Goal: Task Accomplishment & Management: Complete application form

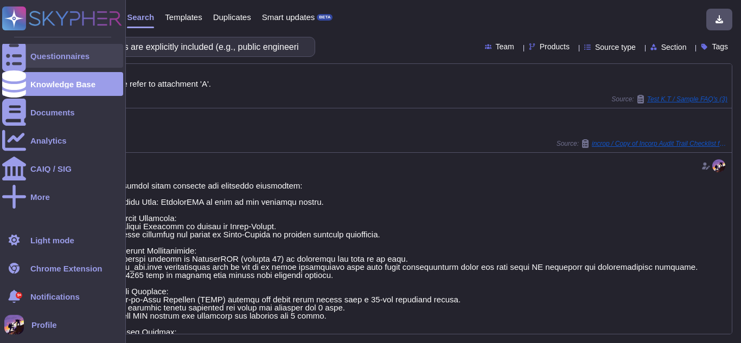
click at [36, 50] on div "Questionnaires" at bounding box center [62, 56] width 121 height 24
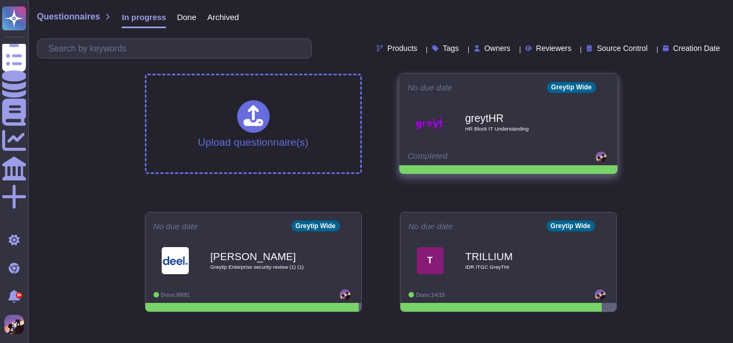
click at [448, 133] on span "greytHR HR Block IT Understanding" at bounding box center [508, 122] width 202 height 44
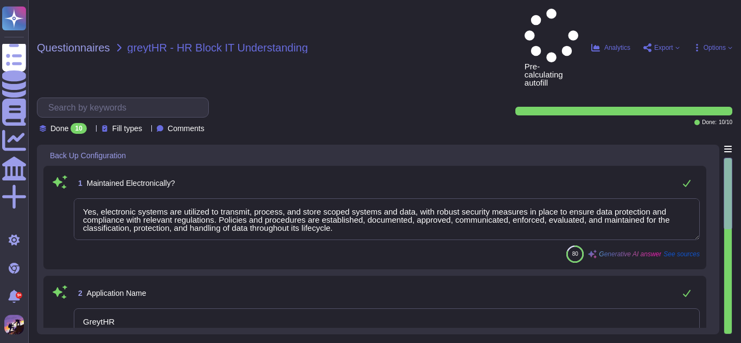
type textarea "Yes, electronic systems are utilized to transmit, process, and store scoped sys…"
type textarea "GreytHR"
type textarea "The primary server of the GreytHR application is located in [GEOGRAPHIC_DATA], …"
type textarea "The primary server location is [GEOGRAPHIC_DATA]."
type textarea "Our backup media and server infrastructure includes the following components: 1…"
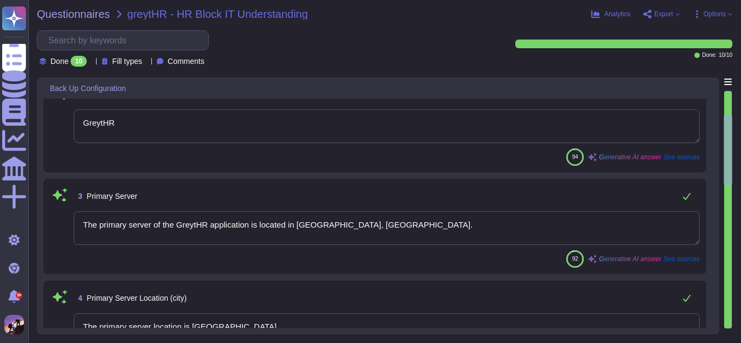
scroll to position [133, 0]
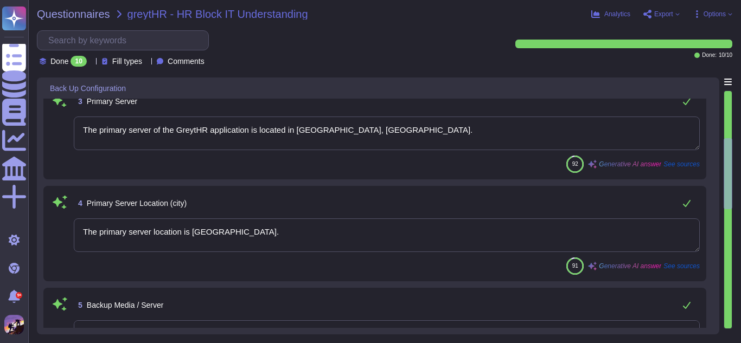
type textarea "- For [DEMOGRAPHIC_DATA] customers, the backup server is located in [GEOGRAPHIC…"
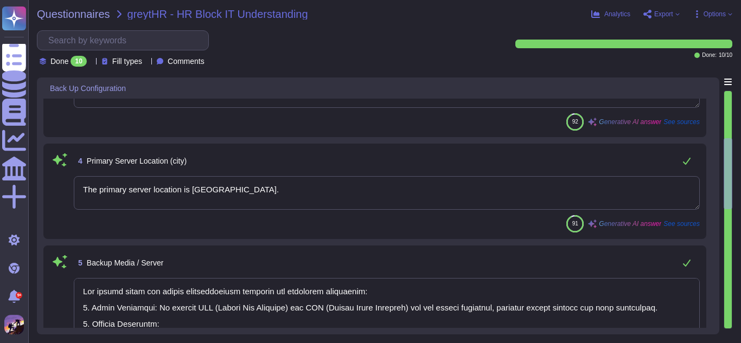
type textarea "Our backup solution utilizes AWS (Amazon Web Services) and GCP (Google Cloud Pl…"
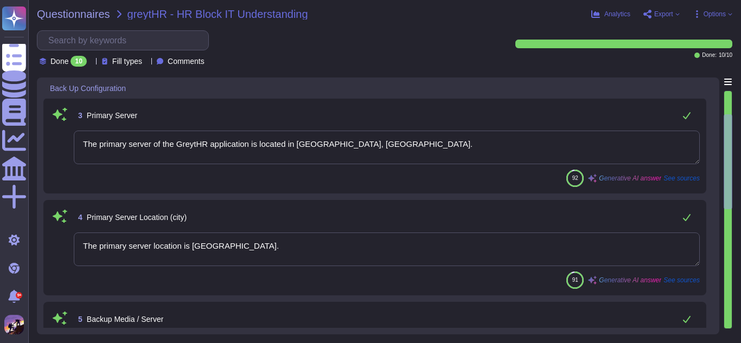
scroll to position [199, 0]
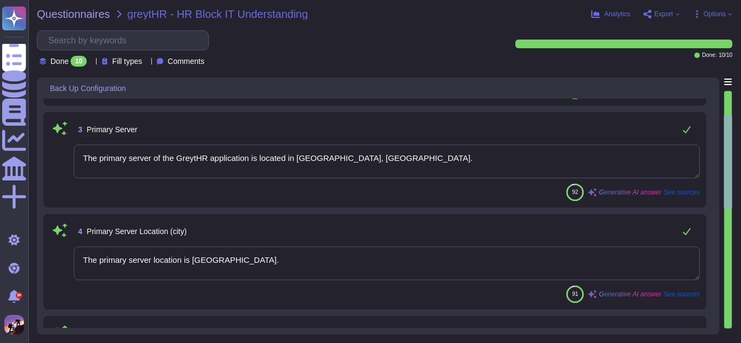
click at [457, 158] on textarea "The primary server of the GreytHR application is located in [GEOGRAPHIC_DATA], …" at bounding box center [387, 162] width 626 height 34
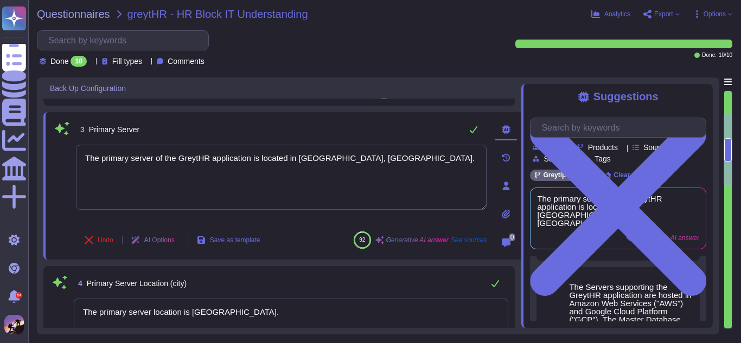
scroll to position [335, 0]
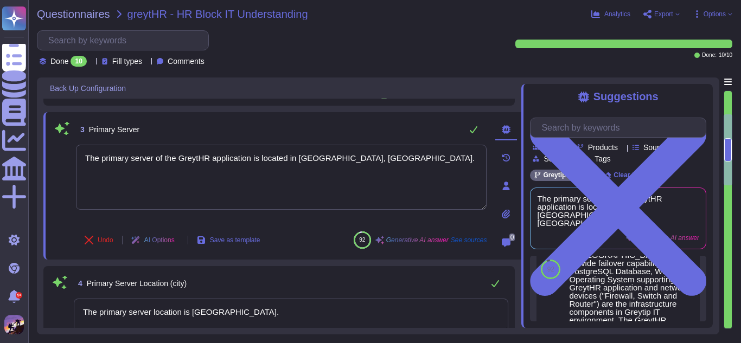
click at [277, 310] on textarea "The primary server location is [GEOGRAPHIC_DATA]." at bounding box center [291, 316] width 434 height 34
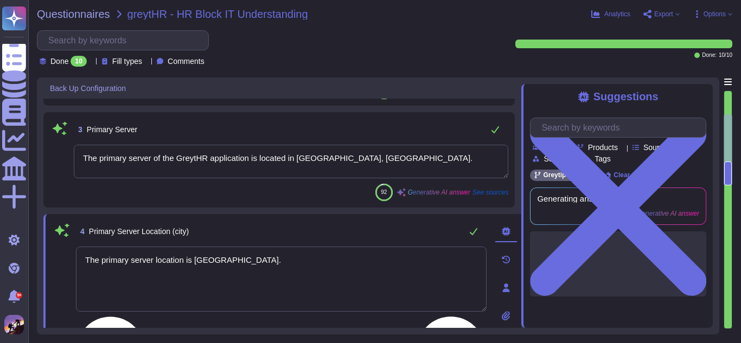
scroll to position [0, 0]
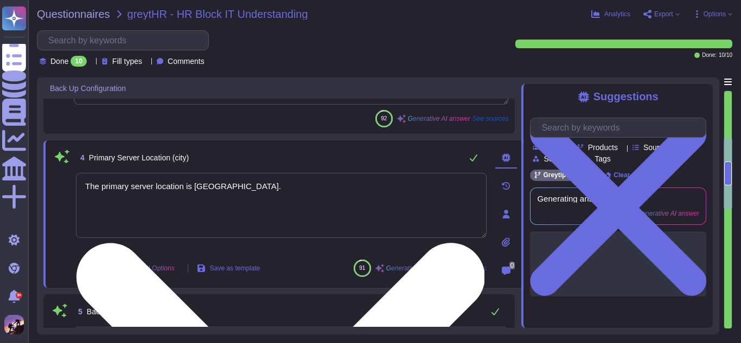
type textarea "- For [DEMOGRAPHIC_DATA] customers, the backup server is located in [GEOGRAPHIC…"
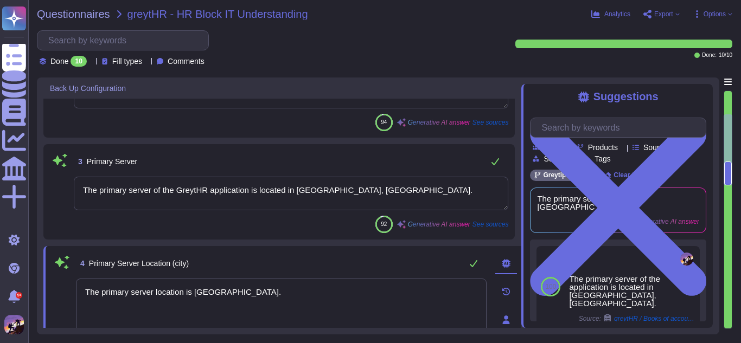
scroll to position [161, 0]
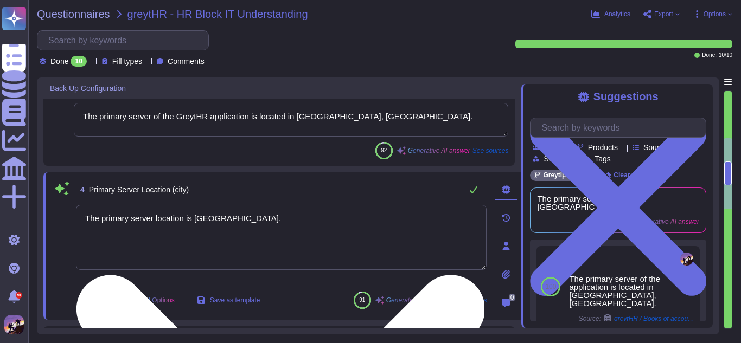
type textarea "- For [DEMOGRAPHIC_DATA] customers, the backup server is located in [GEOGRAPHIC…"
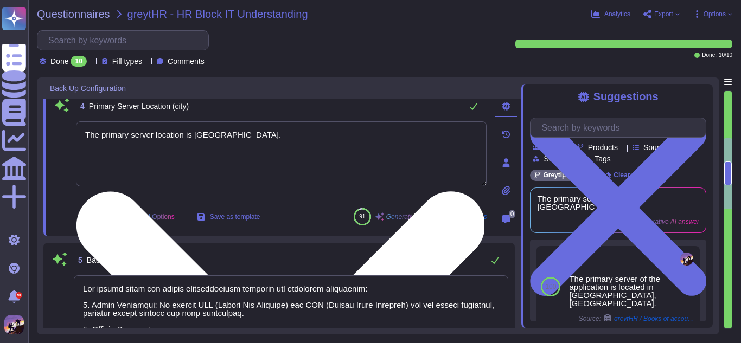
scroll to position [25, 0]
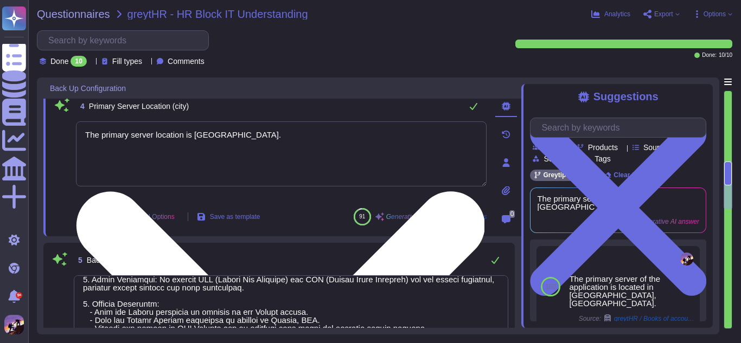
type textarea "Our backup solution utilizes AWS (Amazon Web Services) and GCP (Google Cloud Pl…"
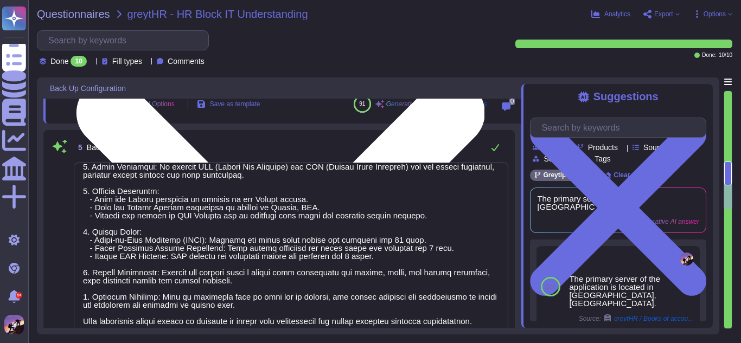
scroll to position [462, 0]
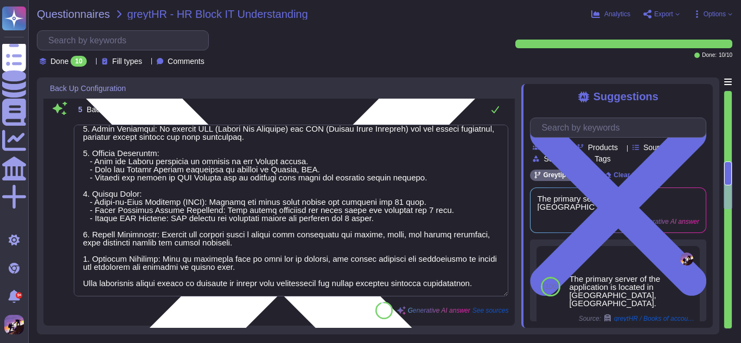
type textarea "The types of backups at GreytHR include: 1. Point-in-Time Recovery (PITR): Back…"
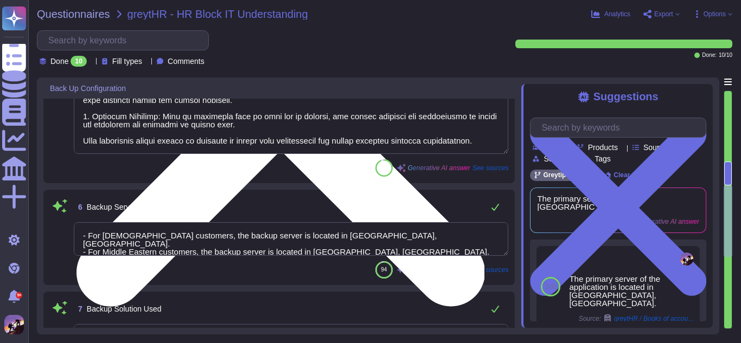
scroll to position [605, 0]
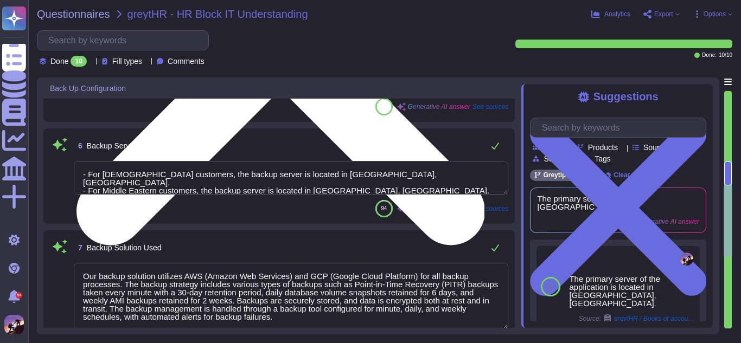
type textarea "The backup frequency is as follows: 1. Point-in-Time Recovery (PITR) backups: E…"
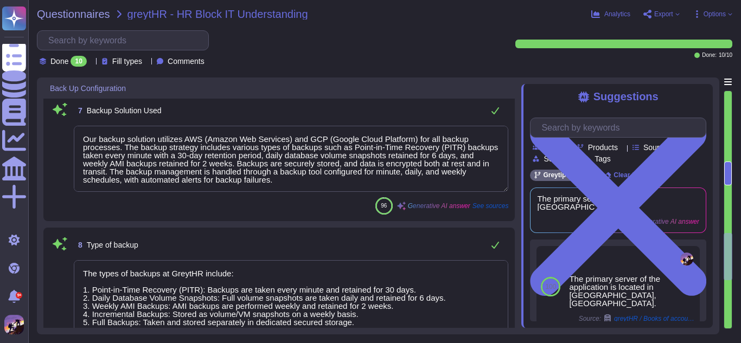
type textarea "The nature of the backup includes both Full and Incremental backups. Full backu…"
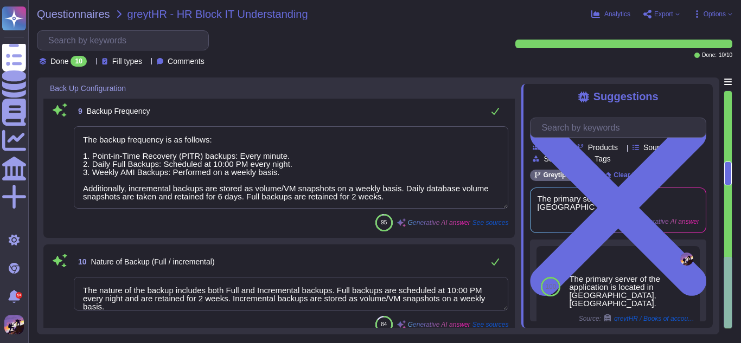
scroll to position [1082, 0]
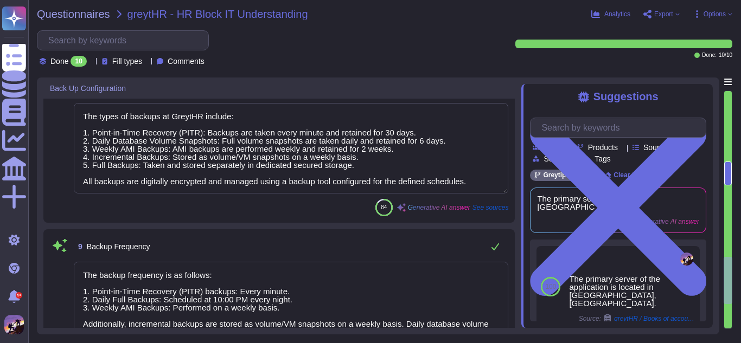
type textarea "- For [DEMOGRAPHIC_DATA] customers, the backup server is located in [GEOGRAPHIC…"
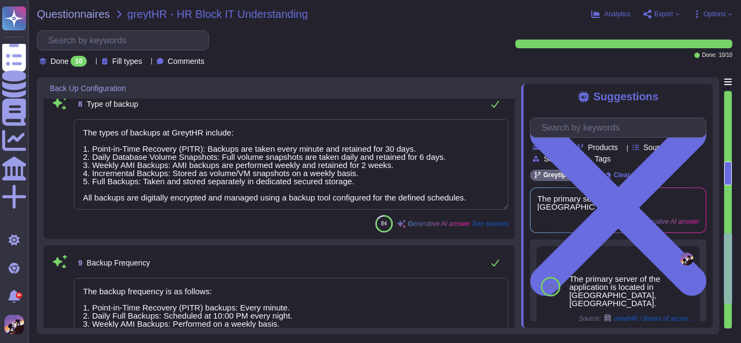
scroll to position [1, 0]
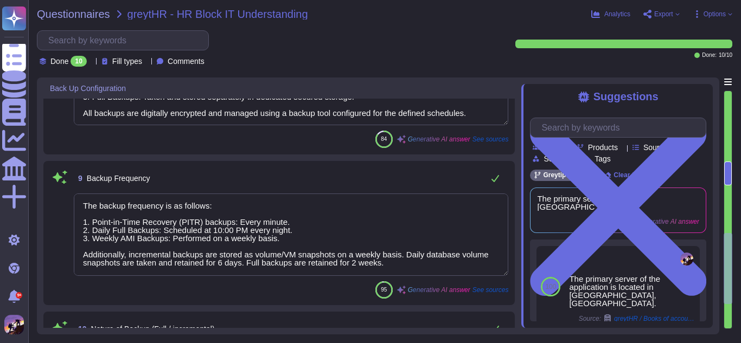
type textarea "Our backup media and server infrastructure includes the following components: 1…"
type textarea "- For [DEMOGRAPHIC_DATA] customers, the backup server is located in [GEOGRAPHIC…"
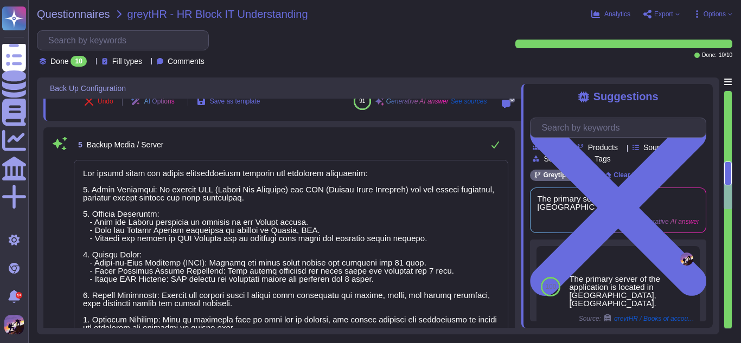
type textarea "Yes, electronic systems are utilized to transmit, process, and store scoped sys…"
type textarea "GreytHR"
type textarea "The primary server of the GreytHR application is located in [GEOGRAPHIC_DATA], …"
type textarea "The primary server location is [GEOGRAPHIC_DATA]."
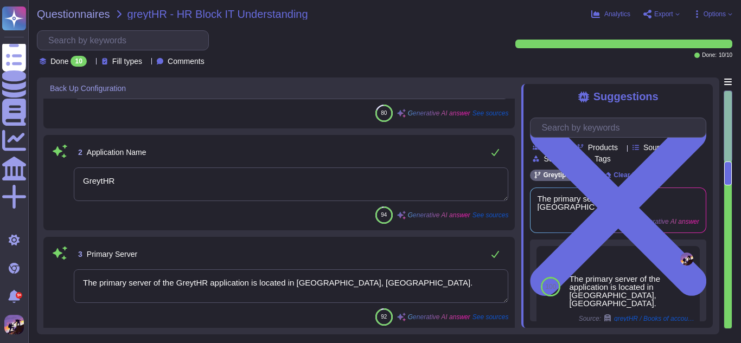
scroll to position [55, 0]
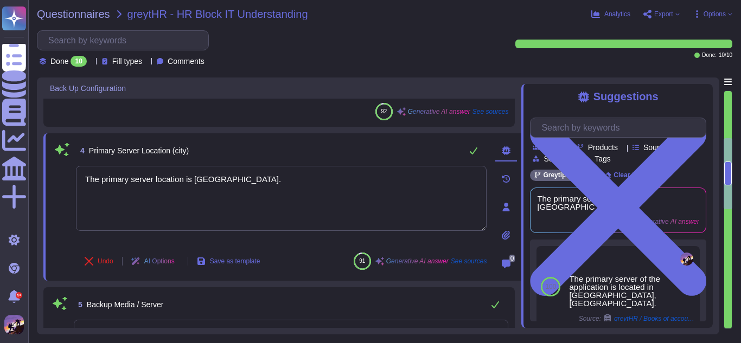
type textarea "- For [DEMOGRAPHIC_DATA] customers, the backup server is located in [GEOGRAPHIC…"
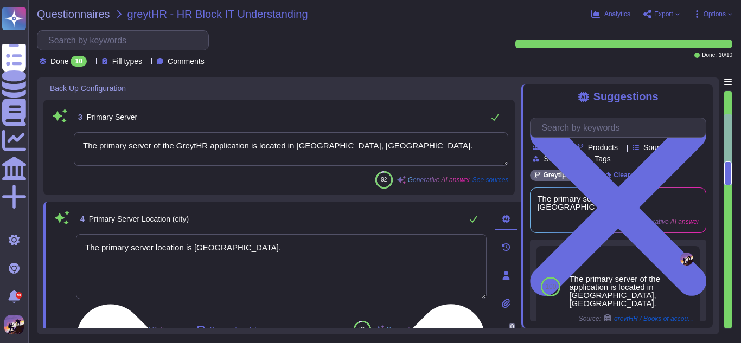
scroll to position [218, 0]
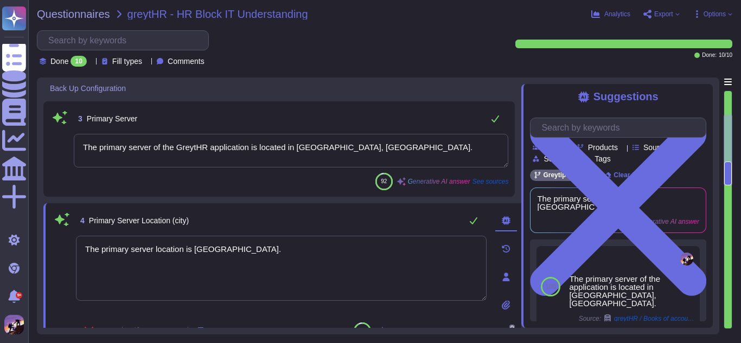
click at [427, 146] on textarea "The primary server of the GreytHR application is located in [GEOGRAPHIC_DATA], …" at bounding box center [291, 151] width 434 height 34
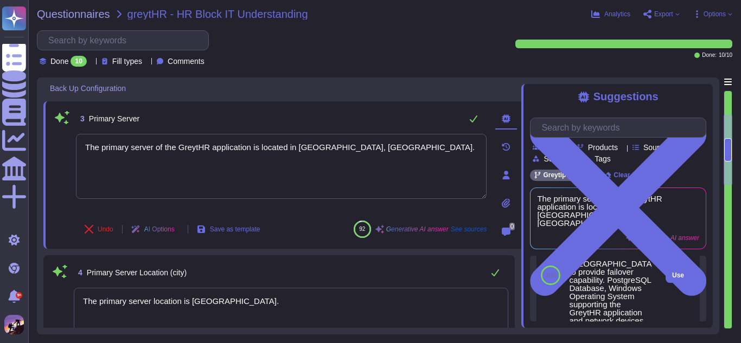
scroll to position [153, 0]
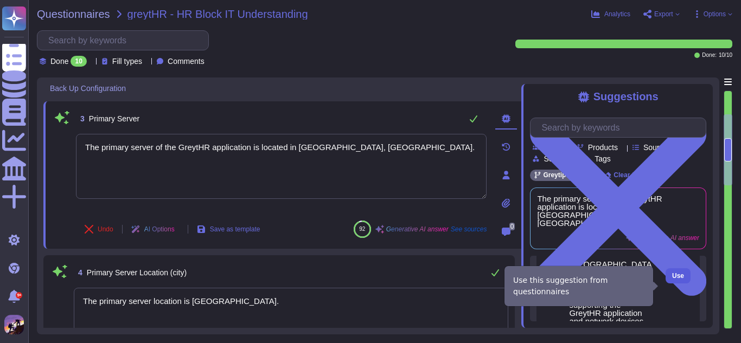
click at [672, 279] on span "Use" at bounding box center [678, 276] width 12 height 7
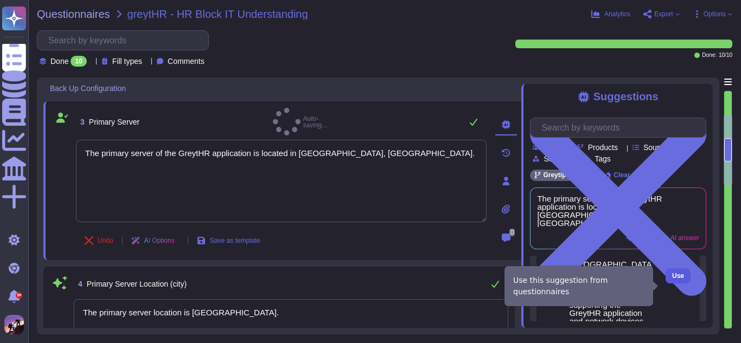
type textarea "The primary server of the GreytHR application is located in [GEOGRAPHIC_DATA], …"
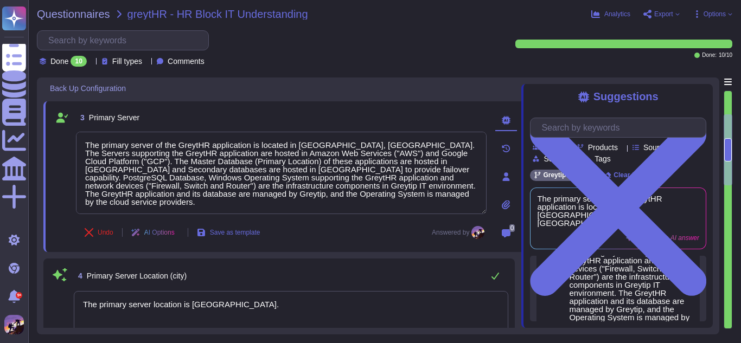
scroll to position [84, 0]
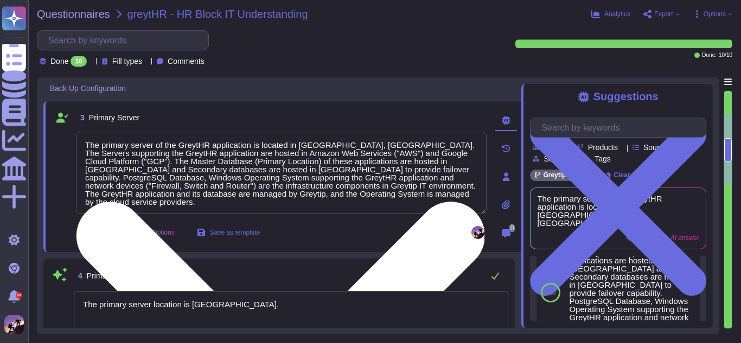
click at [456, 195] on textarea "The primary server of the GreytHR application is located in [GEOGRAPHIC_DATA], …" at bounding box center [281, 173] width 411 height 82
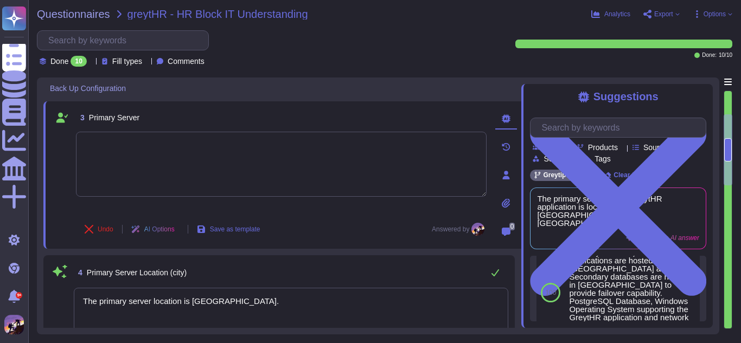
click at [307, 132] on textarea at bounding box center [281, 164] width 411 height 65
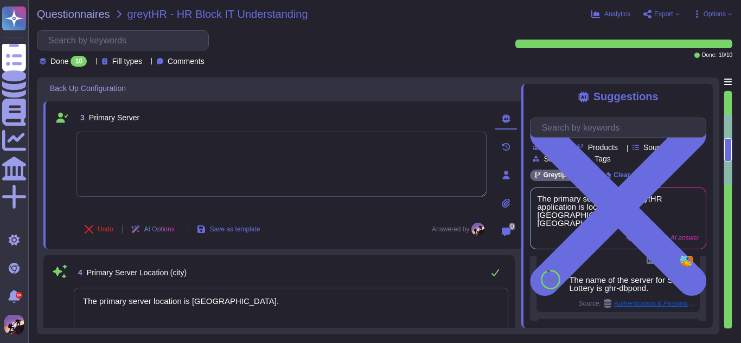
scroll to position [467, 0]
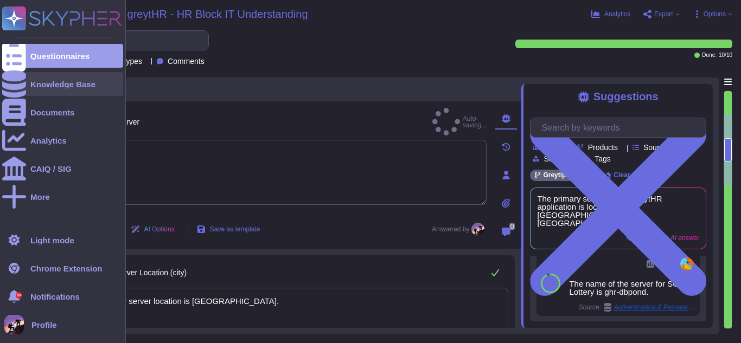
click at [16, 83] on icon at bounding box center [14, 84] width 24 height 27
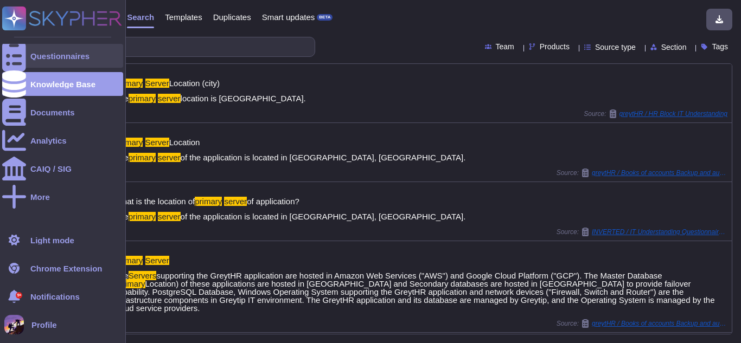
type input "primary server"
click at [24, 62] on div at bounding box center [14, 56] width 24 height 24
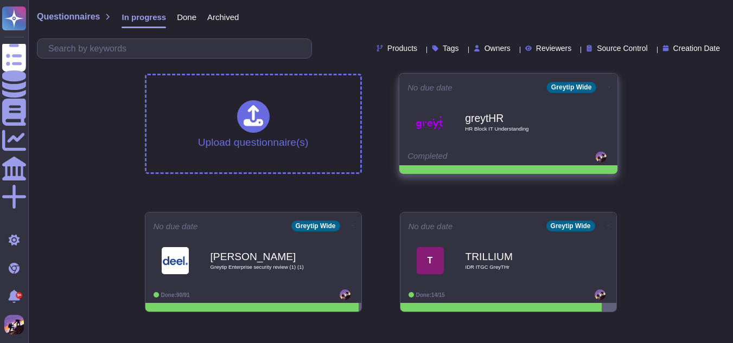
click at [429, 110] on img at bounding box center [430, 122] width 28 height 28
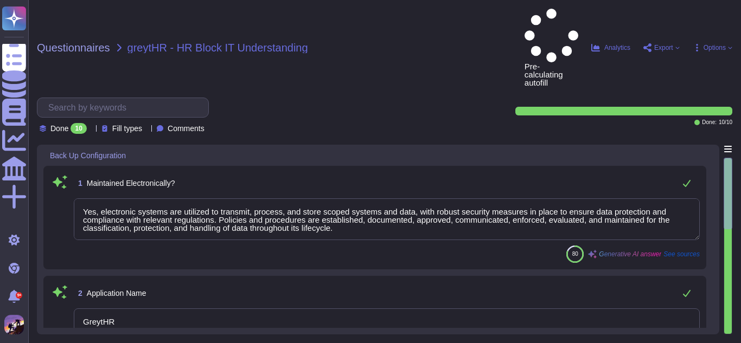
type textarea "Yes, electronic systems are utilized to transmit, process, and store scoped sys…"
type textarea "GreytHR"
type textarea "The primary server location is [GEOGRAPHIC_DATA]."
type textarea "Our backup media and server infrastructure includes the following components: 1…"
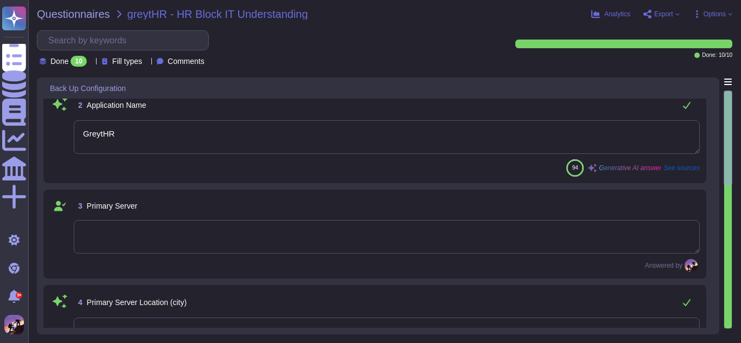
scroll to position [123, 0]
click at [229, 230] on textarea at bounding box center [387, 236] width 626 height 34
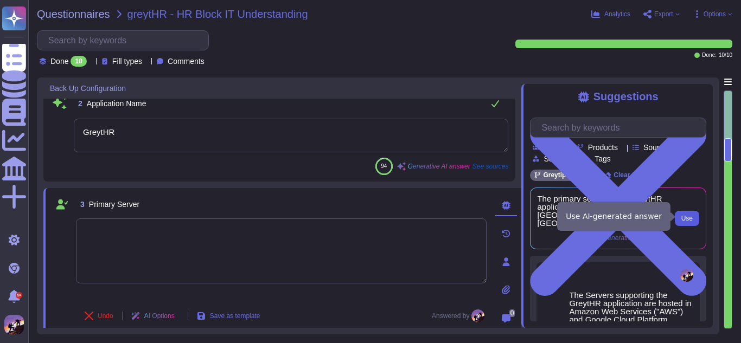
click at [683, 215] on span "Use" at bounding box center [686, 218] width 11 height 7
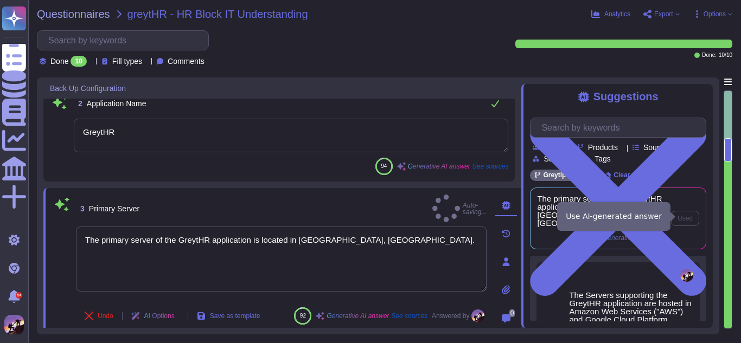
type textarea "The primary server of the GreytHR application is located in [GEOGRAPHIC_DATA], …"
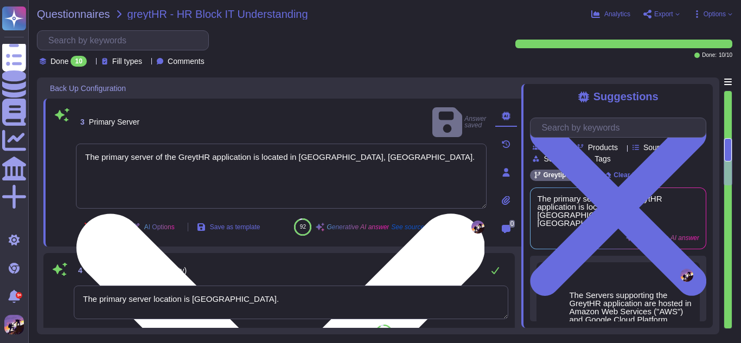
type textarea "- For [DEMOGRAPHIC_DATA] customers, the backup server is located in [GEOGRAPHIC…"
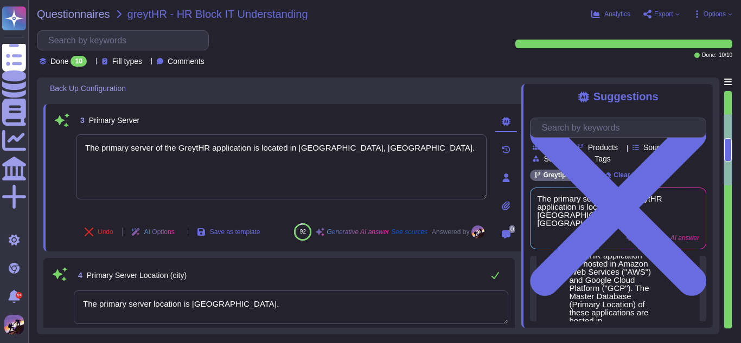
scroll to position [57, 0]
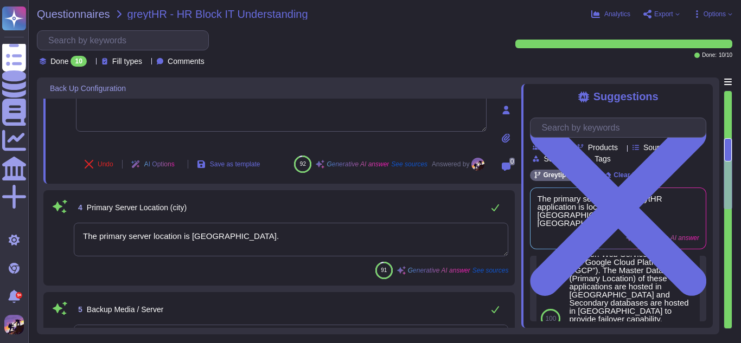
type textarea "- For [DEMOGRAPHIC_DATA] customers, the backup server is located in [GEOGRAPHIC…"
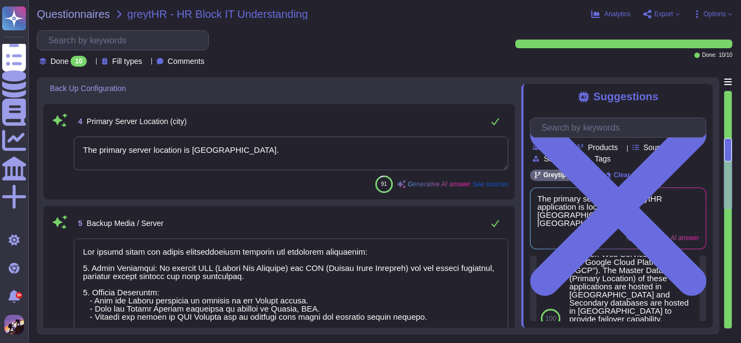
type textarea "Our backup solution utilizes AWS (Amazon Web Services) and GCP (Google Cloud Pl…"
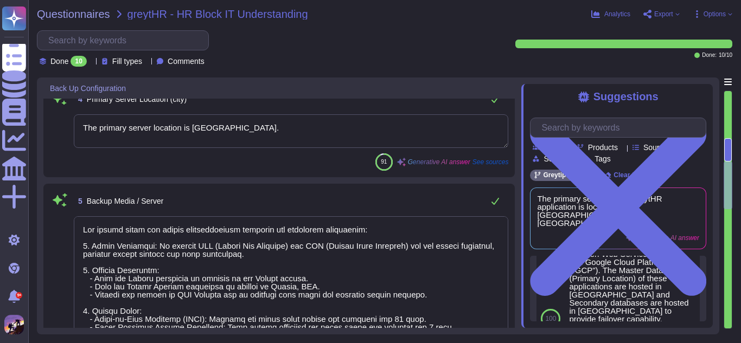
scroll to position [25, 0]
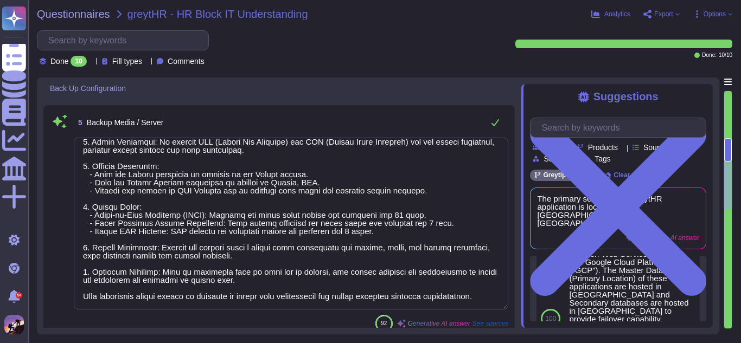
type textarea "The types of backups at GreytHR include: 1. Point-in-Time Recovery (PITR): Back…"
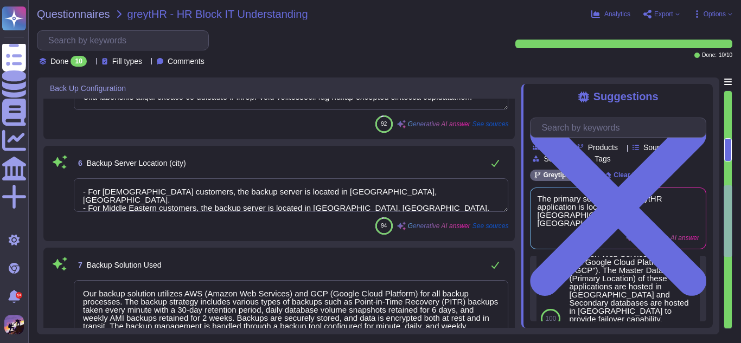
type textarea "The backup frequency is as follows: 1. Point-in-Time Recovery (PITR) backups: E…"
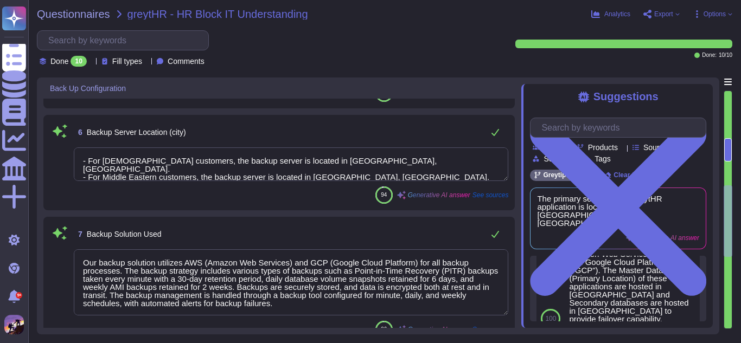
scroll to position [1, 0]
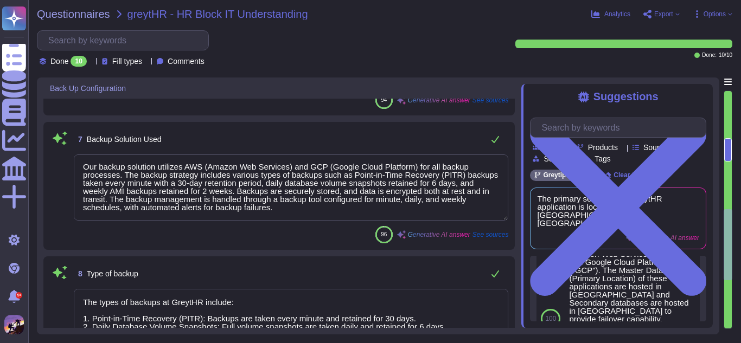
type textarea "The nature of the backup includes both Full and Incremental backups. Full backu…"
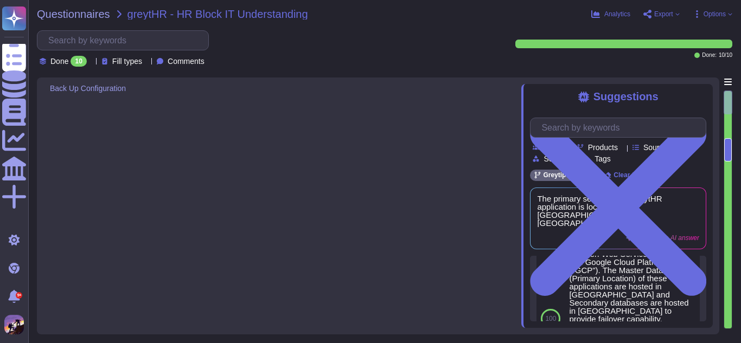
scroll to position [279, 0]
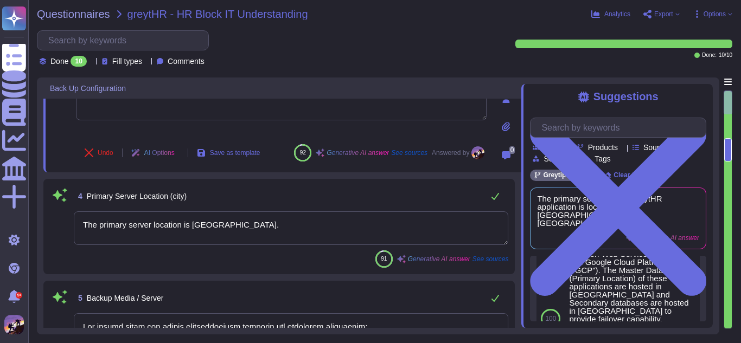
type textarea "GreytHR"
type textarea "The primary server of the GreytHR application is located in [GEOGRAPHIC_DATA], …"
type textarea "The primary server location is [GEOGRAPHIC_DATA]."
type textarea "Our backup media and server infrastructure includes the following components: 1…"
type textarea "- For [DEMOGRAPHIC_DATA] customers, the backup server is located in [GEOGRAPHIC…"
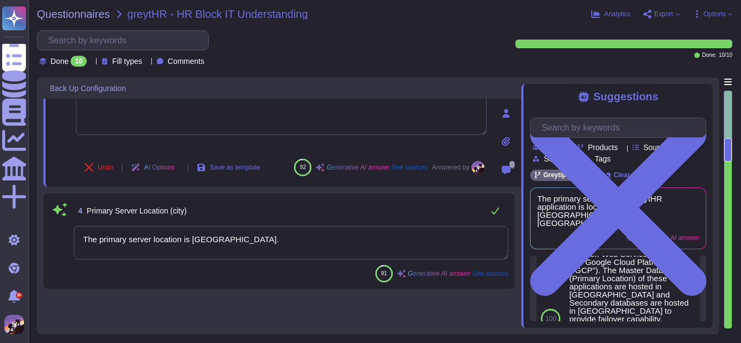
scroll to position [0, 0]
type textarea "Yes, electronic systems are utilized to transmit, process, and store scoped sys…"
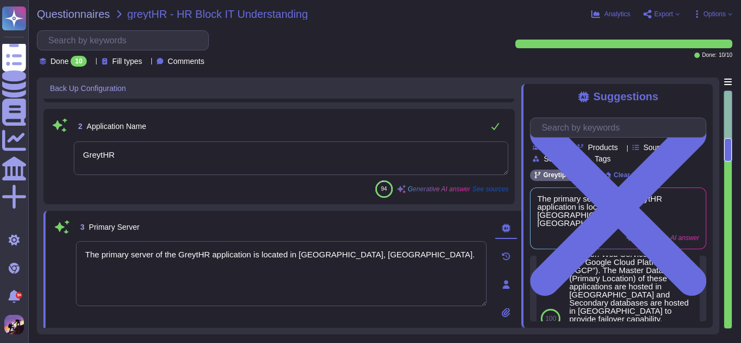
type textarea "Our backup media and server infrastructure includes the following components: 1…"
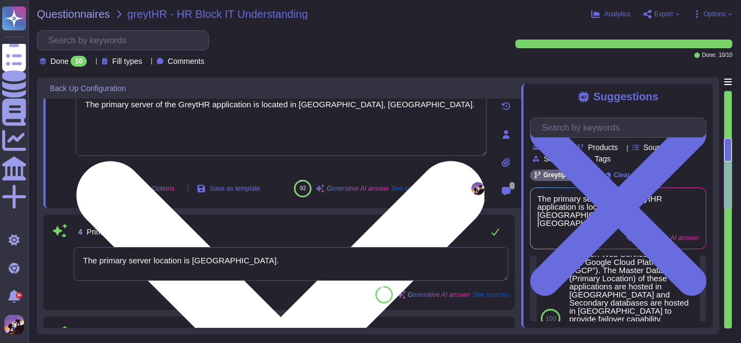
scroll to position [259, 0]
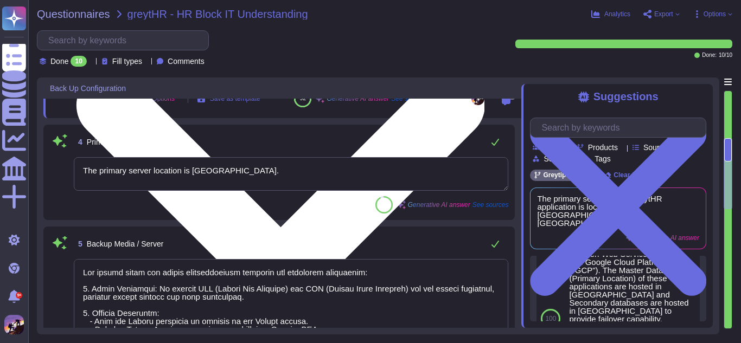
type textarea "- For [DEMOGRAPHIC_DATA] customers, the backup server is located in [GEOGRAPHIC…"
type textarea "Our backup solution utilizes AWS (Amazon Web Services) and GCP (Google Cloud Pl…"
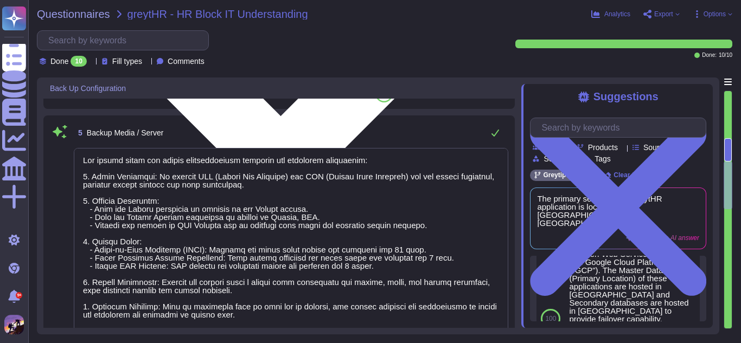
scroll to position [523, 0]
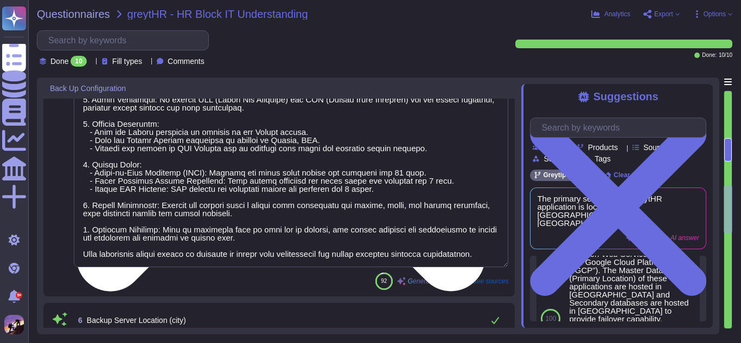
type textarea "The types of backups at GreytHR include: 1. Point-in-Time Recovery (PITR): Back…"
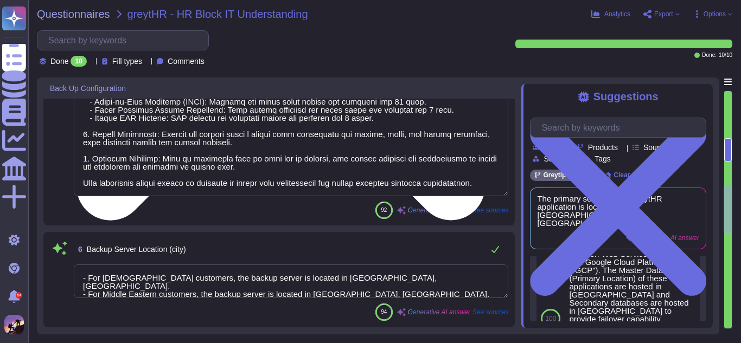
scroll to position [595, 0]
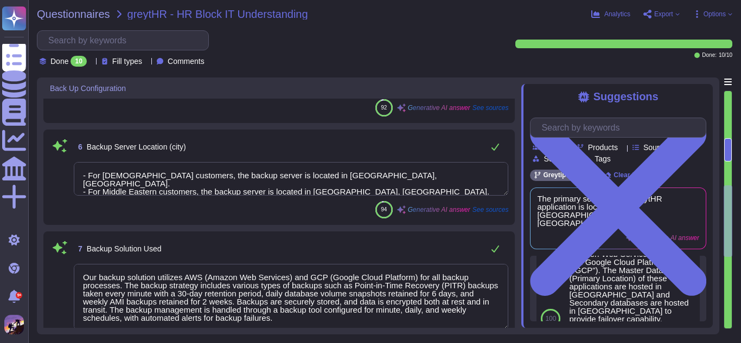
type textarea "The backup frequency is as follows: 1. Point-in-Time Recovery (PITR) backups: E…"
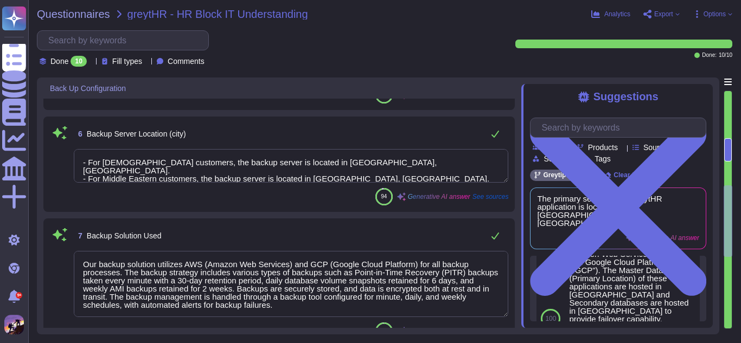
scroll to position [1, 0]
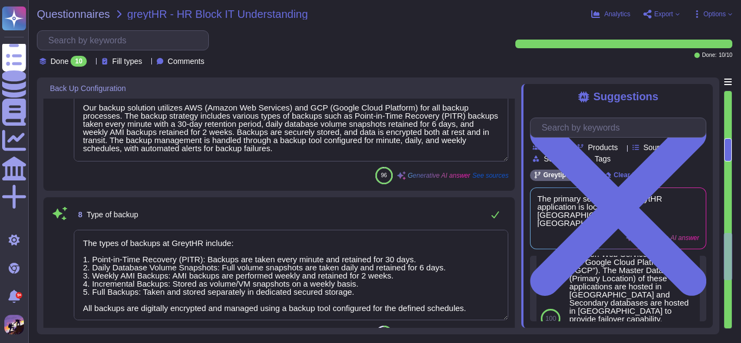
type textarea "The nature of the backup includes both Full and Incremental backups. Full backu…"
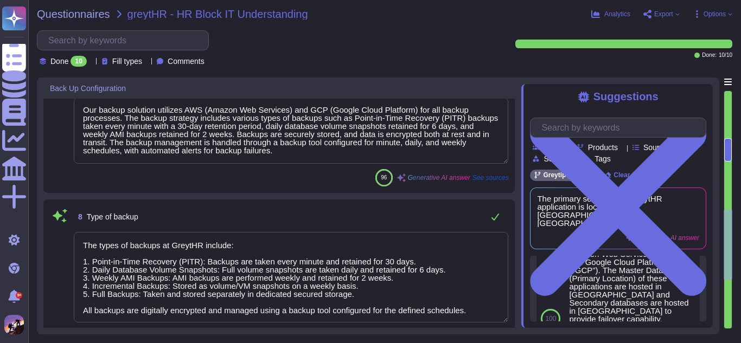
type textarea "The primary server location is [GEOGRAPHIC_DATA]."
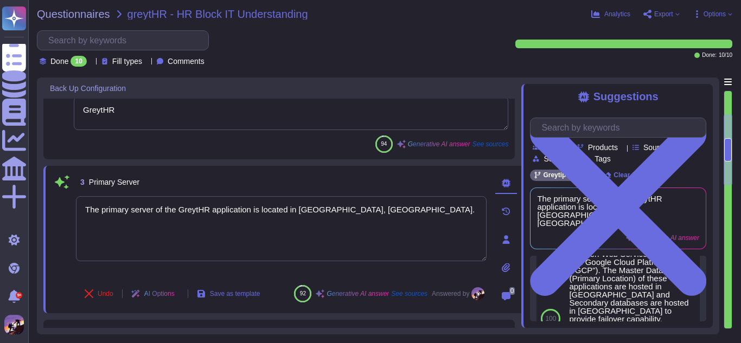
type textarea "Yes, electronic systems are utilized to transmit, process, and store scoped sys…"
type textarea "GreytHR"
type textarea "The primary server of the GreytHR application is located in [GEOGRAPHIC_DATA], …"
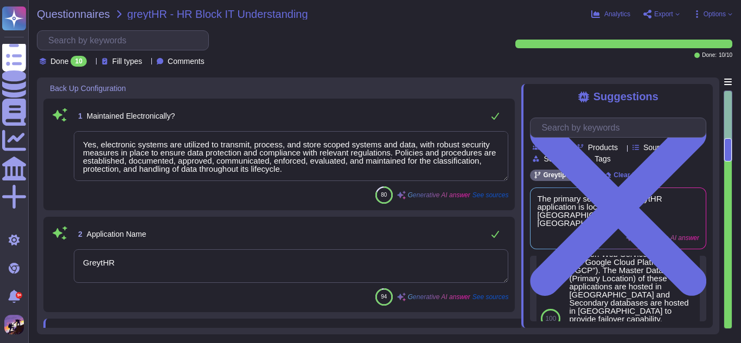
type textarea "Our backup media and server infrastructure includes the following components: 1…"
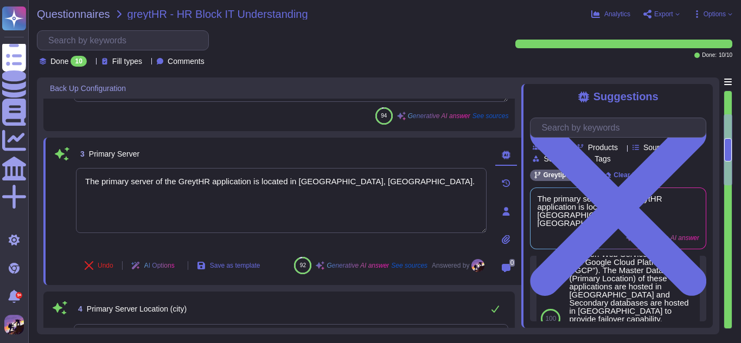
scroll to position [182, 0]
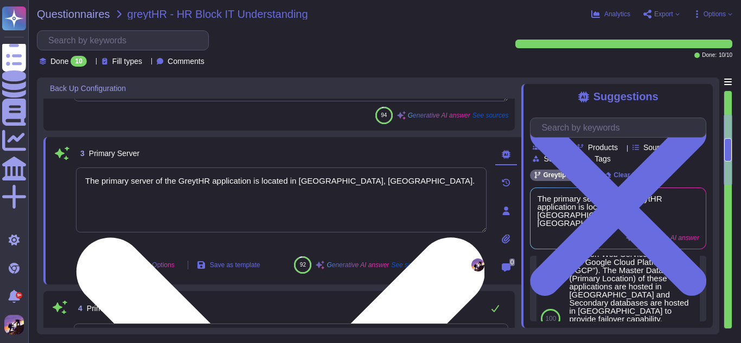
click at [391, 229] on textarea "The primary server of the GreytHR application is located in [GEOGRAPHIC_DATA], …" at bounding box center [281, 200] width 411 height 65
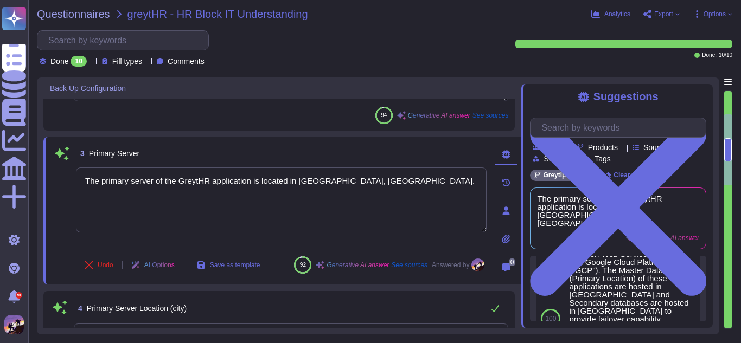
click at [265, 147] on div "3 Primary Server" at bounding box center [281, 154] width 411 height 20
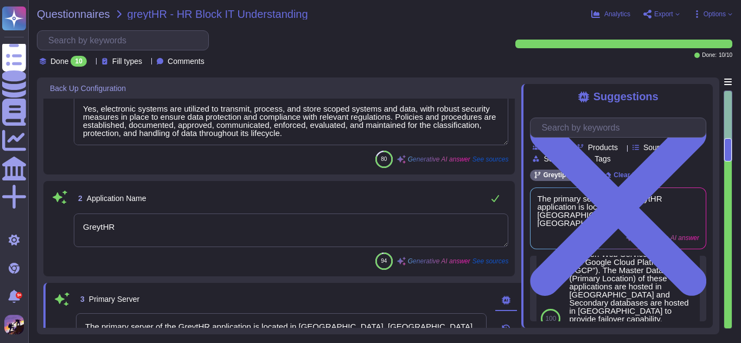
scroll to position [0, 0]
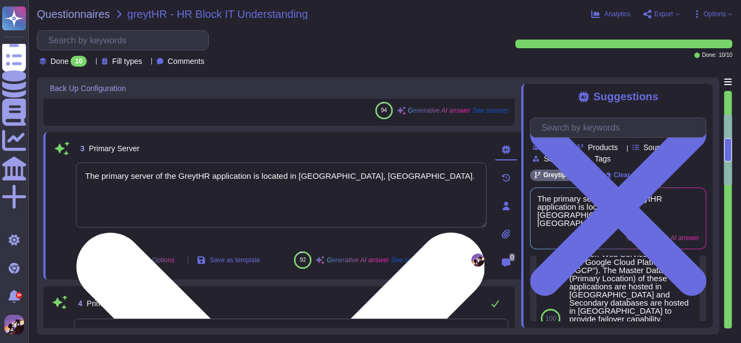
type textarea "Our backup media and server infrastructure includes the following components: 1…"
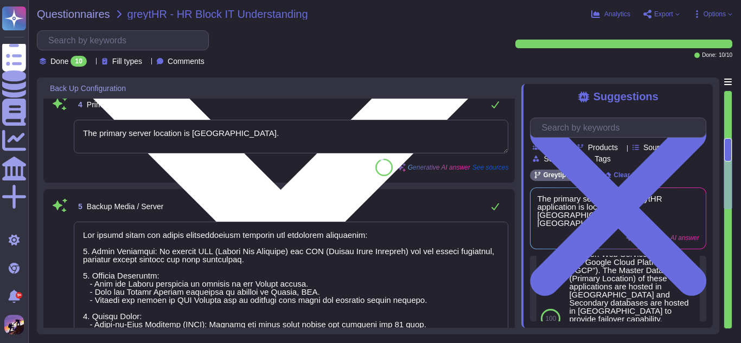
type textarea "- For [DEMOGRAPHIC_DATA] customers, the backup server is located in [GEOGRAPHIC…"
type textarea "Our backup solution utilizes AWS (Amazon Web Services) and GCP (Google Cloud Pl…"
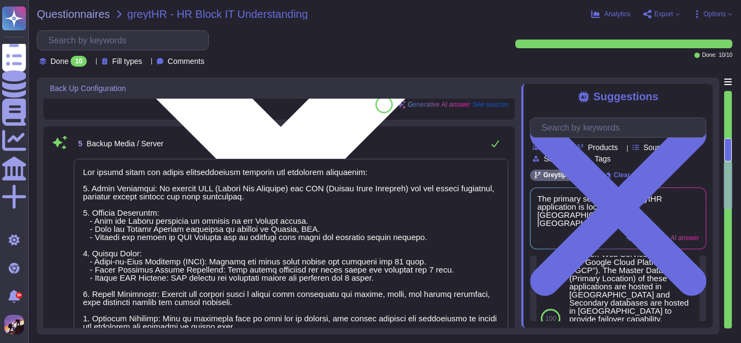
scroll to position [1, 0]
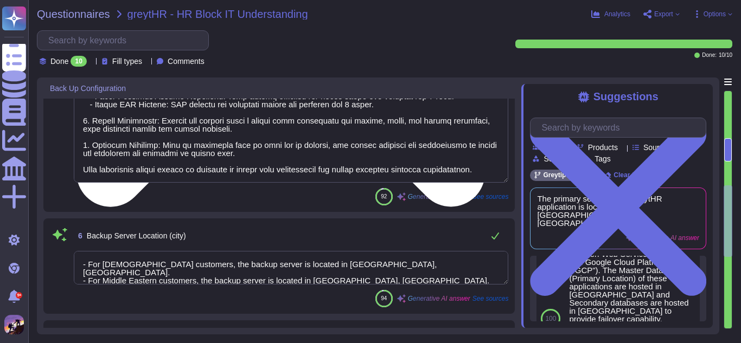
type textarea "The types of backups at GreytHR include: 1. Point-in-Time Recovery (PITR): Back…"
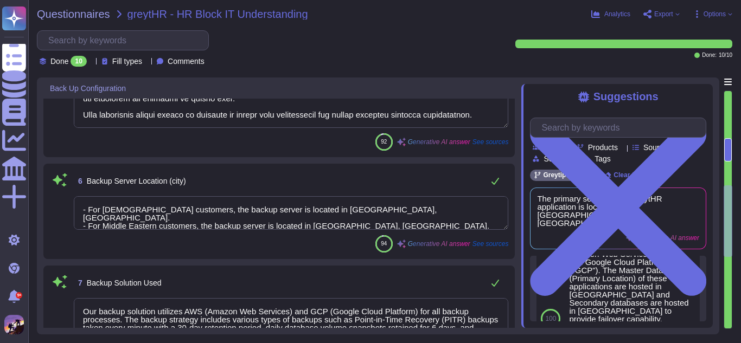
type textarea "The backup frequency is as follows: 1. Point-in-Time Recovery (PITR) backups: E…"
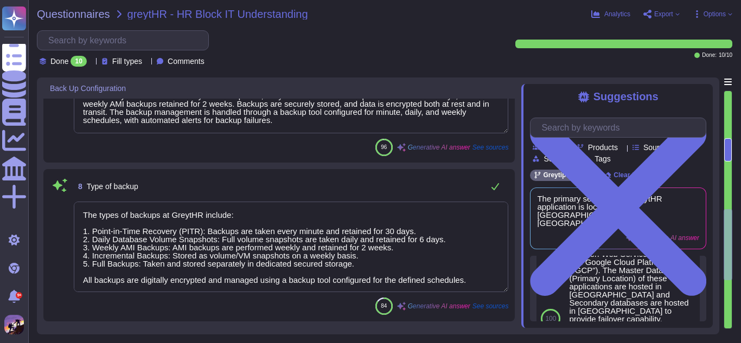
type textarea "The nature of the backup includes both Full and Incremental backups. Full backu…"
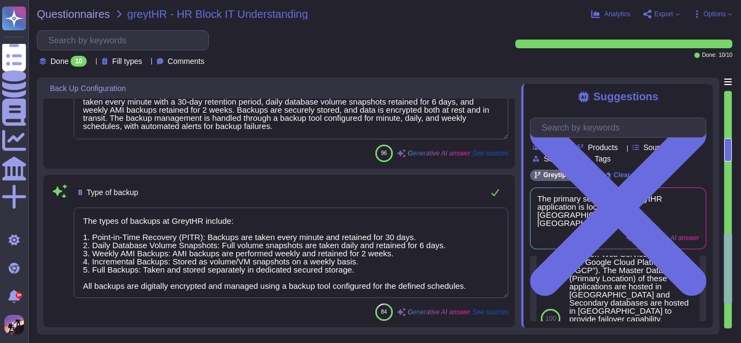
type textarea "Our backup media and server infrastructure includes the following components: 1…"
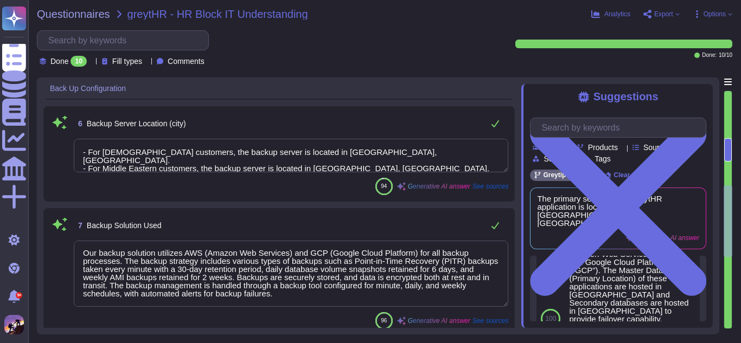
type textarea "The primary server location is [GEOGRAPHIC_DATA]."
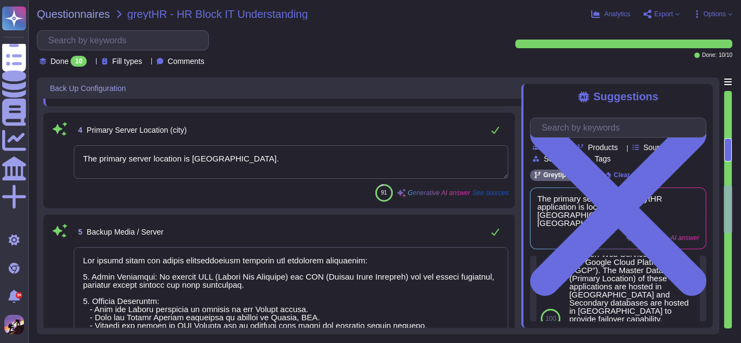
type textarea "GreytHR"
type textarea "The primary server of the GreytHR application is located in [GEOGRAPHIC_DATA], …"
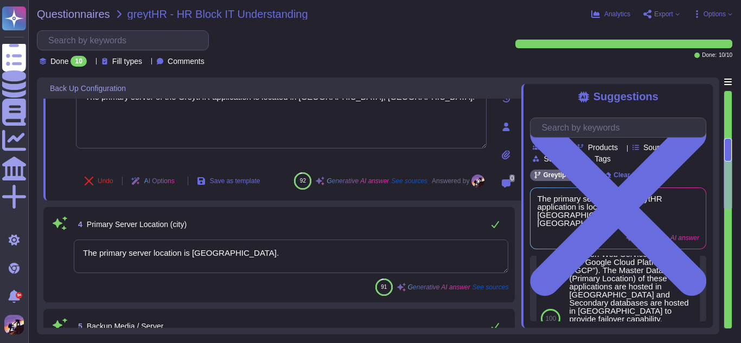
type textarea "Yes, electronic systems are utilized to transmit, process, and store scoped sys…"
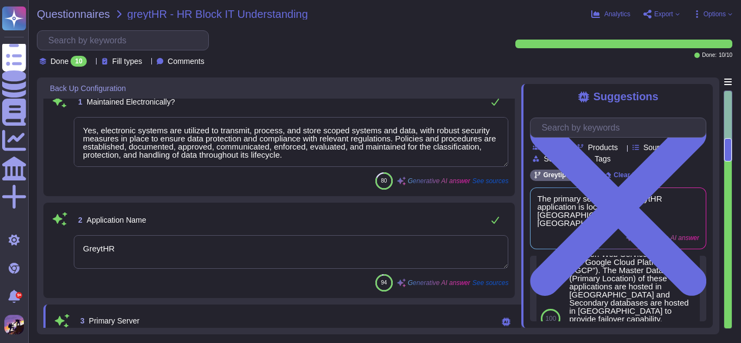
scroll to position [0, 0]
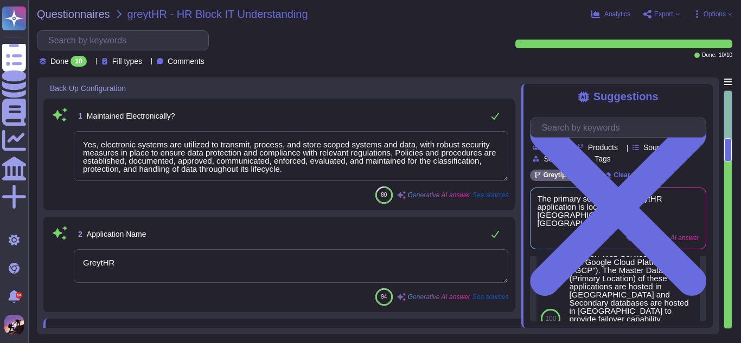
click at [256, 170] on textarea "Yes, electronic systems are utilized to transmit, process, and store scoped sys…" at bounding box center [291, 156] width 434 height 50
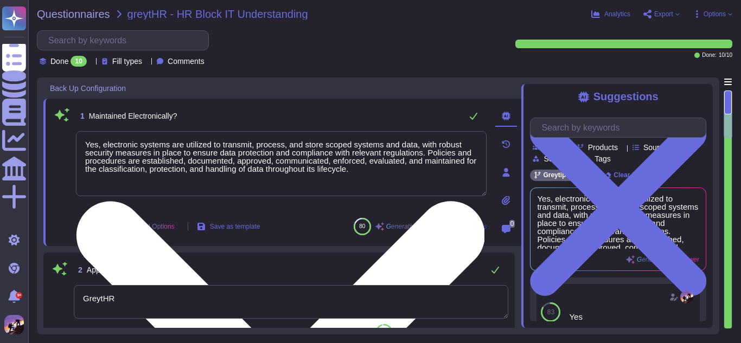
click at [360, 175] on textarea "Yes, electronic systems are utilized to transmit, process, and store scoped sys…" at bounding box center [281, 163] width 411 height 65
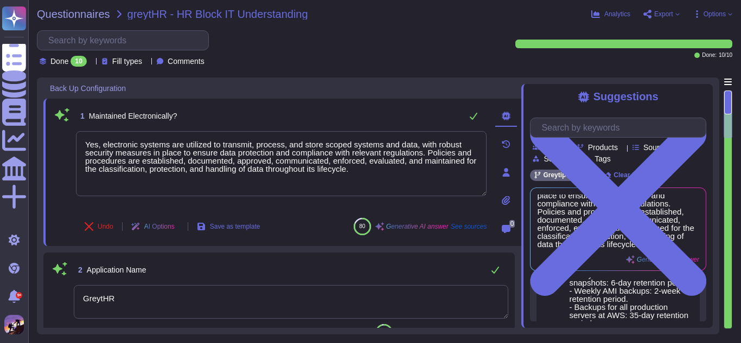
scroll to position [297, 0]
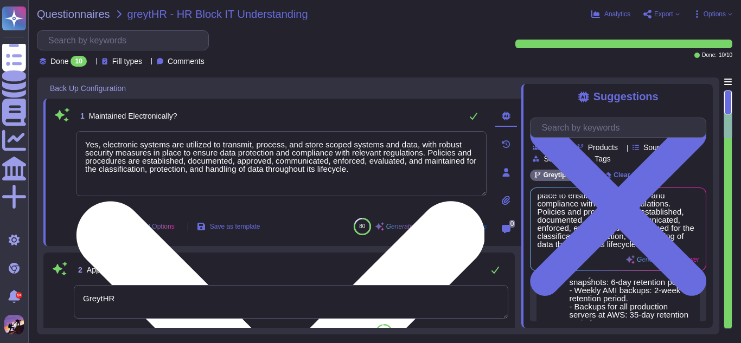
click at [371, 172] on textarea "Yes, electronic systems are utilized to transmit, process, and store scoped sys…" at bounding box center [281, 163] width 411 height 65
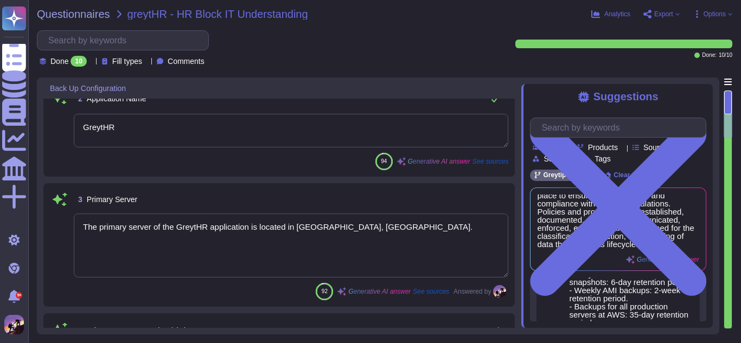
type textarea "Our backup media and server infrastructure includes the following components: 1…"
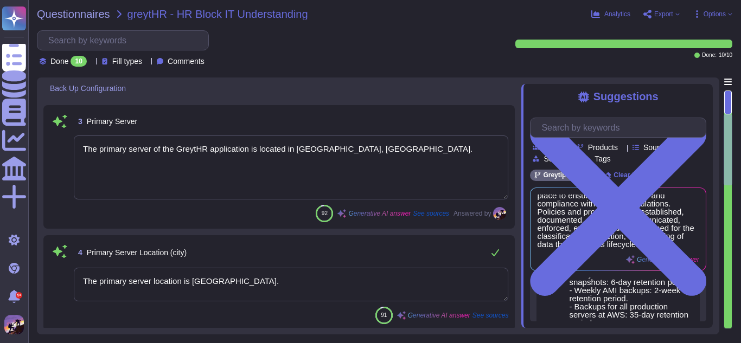
scroll to position [253, 0]
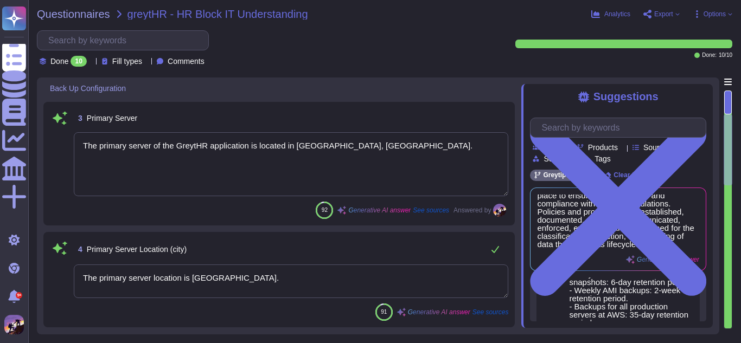
click at [417, 115] on div "3 Primary Server" at bounding box center [291, 118] width 434 height 20
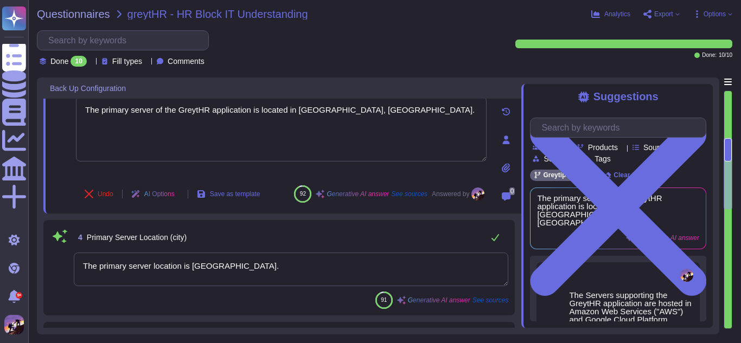
scroll to position [1, 0]
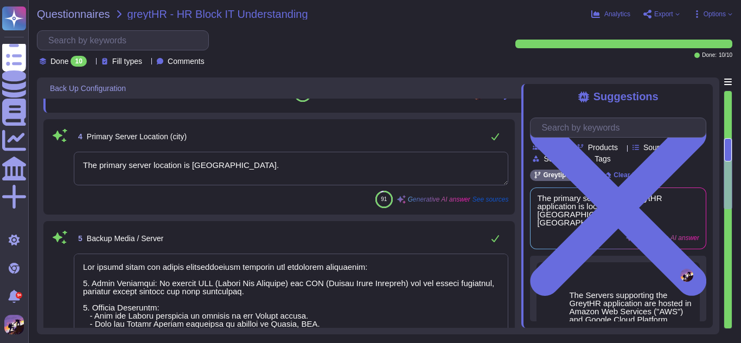
type textarea "- For [DEMOGRAPHIC_DATA] customers, the backup server is located in [GEOGRAPHIC…"
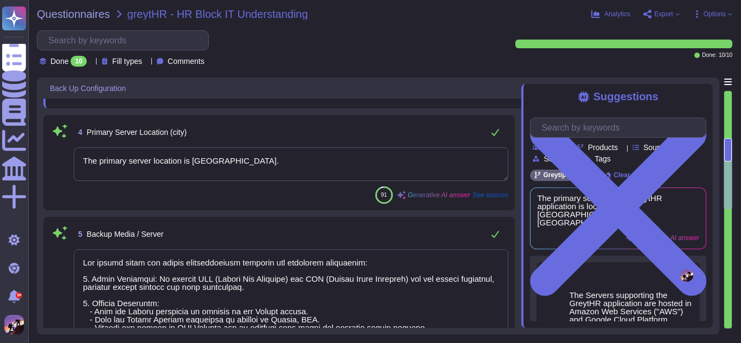
scroll to position [359, 0]
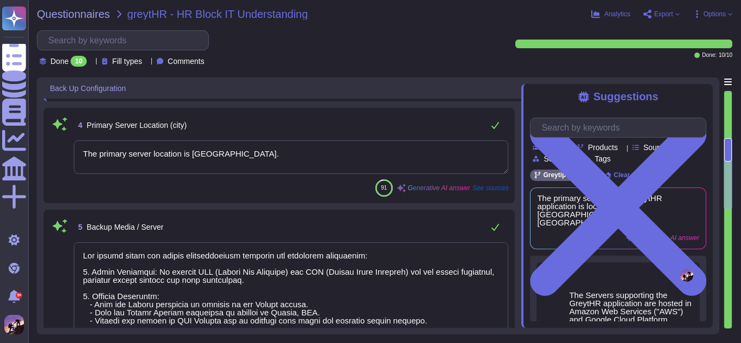
type textarea "Our backup solution utilizes AWS (Amazon Web Services) and GCP (Google Cloud Pl…"
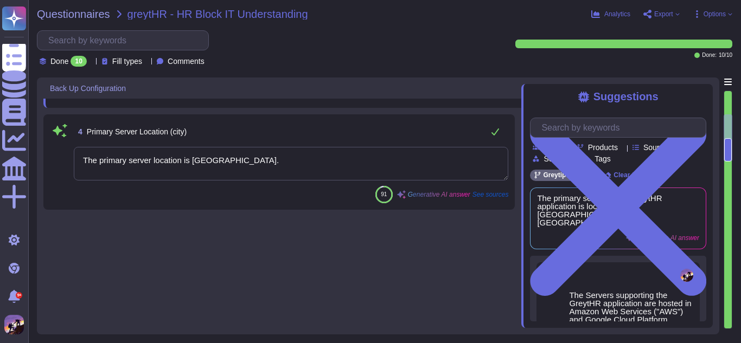
scroll to position [0, 0]
type textarea "Yes, electronic systems are utilized to transmit, process, and store scoped sys…"
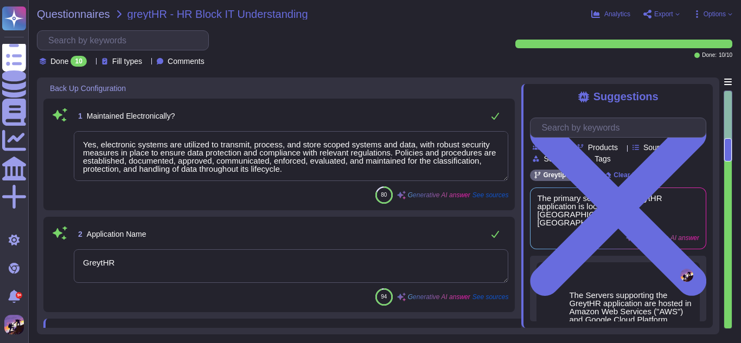
click at [668, 14] on span "Export" at bounding box center [663, 14] width 19 height 7
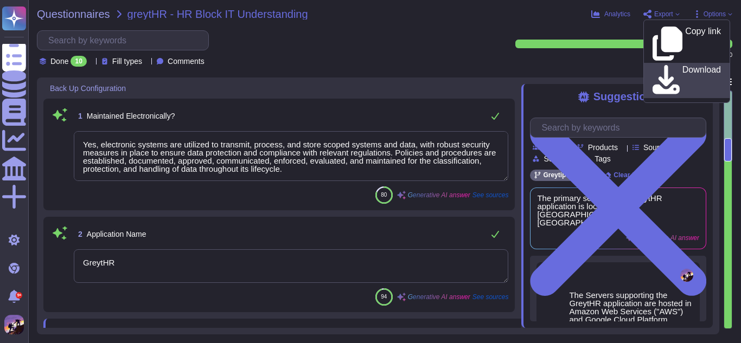
click at [682, 66] on p "Download" at bounding box center [701, 81] width 39 height 30
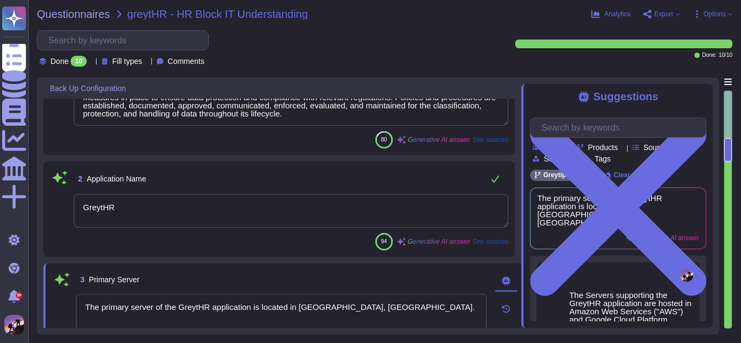
type textarea "Our backup media and server infrastructure includes the following components: 1…"
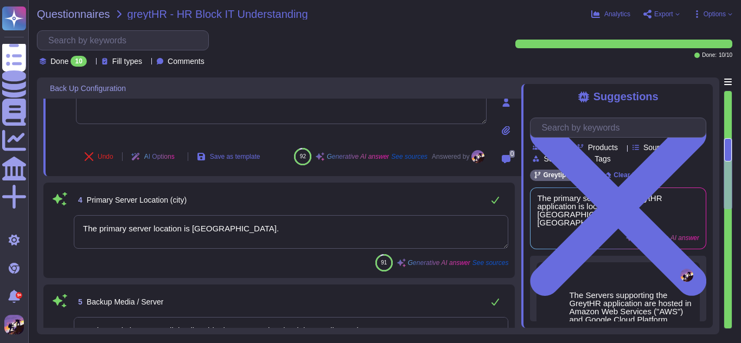
type textarea "- For [DEMOGRAPHIC_DATA] customers, the backup server is located in [GEOGRAPHIC…"
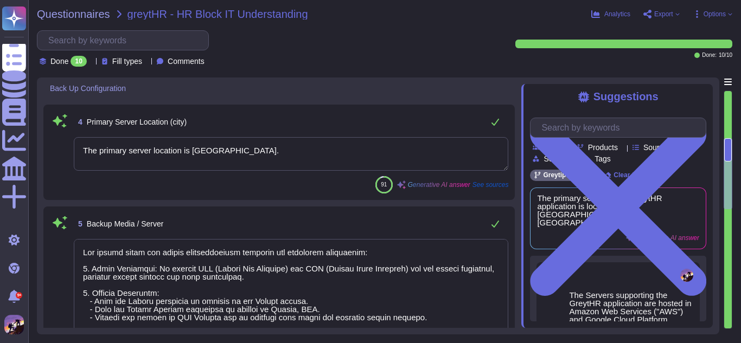
type textarea "Our backup solution utilizes AWS (Amazon Web Services) and GCP (Google Cloud Pl…"
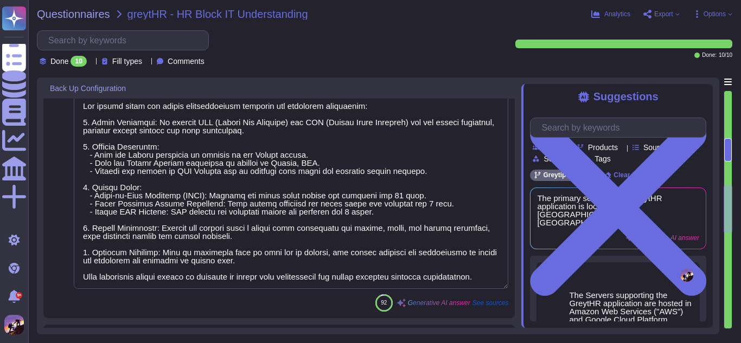
type textarea "The types of backups at GreytHR include: 1. Point-in-Time Recovery (PITR): Back…"
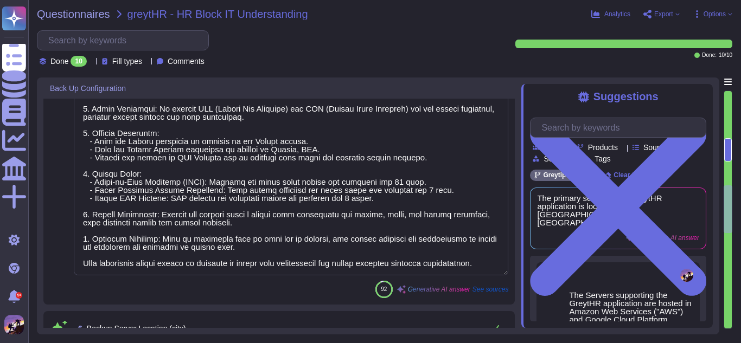
scroll to position [1, 0]
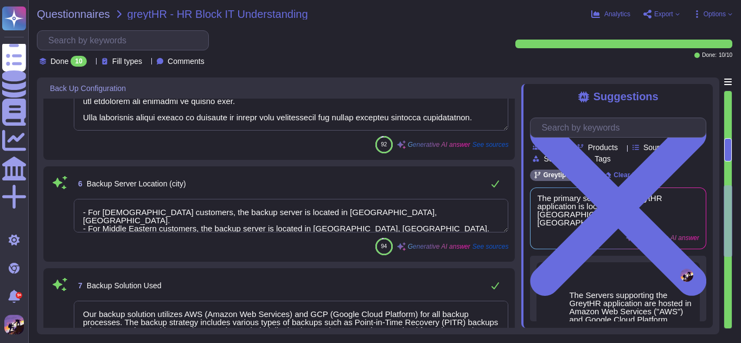
type textarea "The backup frequency is as follows: 1. Point-in-Time Recovery (PITR) backups: E…"
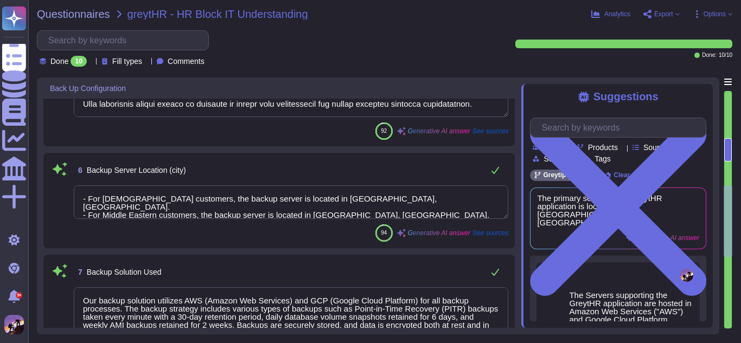
scroll to position [668, 0]
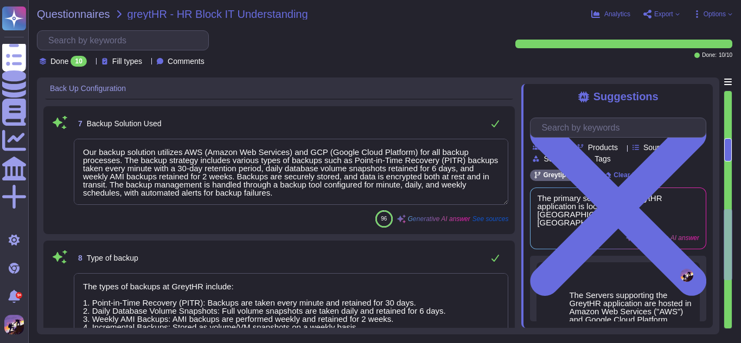
type textarea "The nature of the backup includes both Full and Incremental backups. Full backu…"
